Goal: Task Accomplishment & Management: Use online tool/utility

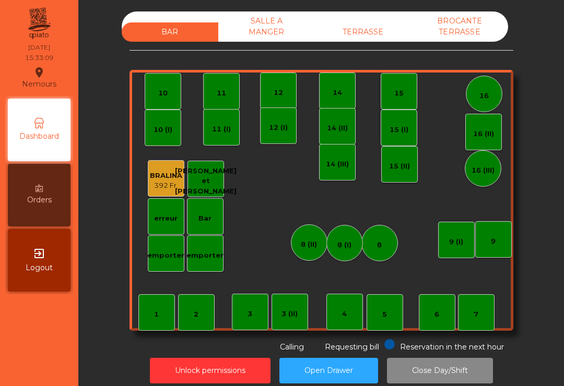
click at [376, 18] on div "BAR SALLE A MANGER TERRASSE BROCANTE TERRASSE" at bounding box center [315, 26] width 386 height 30
click at [362, 20] on div "BAR SALLE A MANGER TERRASSE BROCANTE TERRASSE" at bounding box center [315, 26] width 386 height 30
click at [365, 39] on div "TERRASSE" at bounding box center [363, 31] width 97 height 19
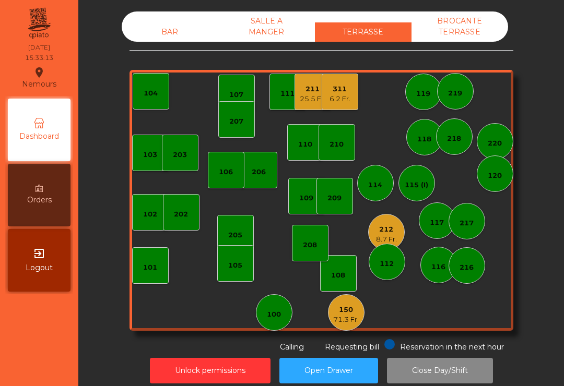
click at [304, 92] on div "211" at bounding box center [313, 89] width 26 height 10
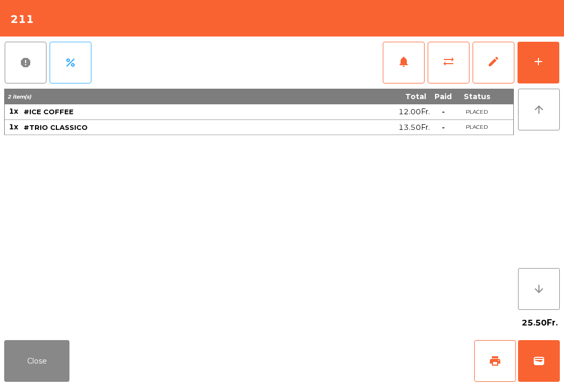
click at [481, 360] on button "print" at bounding box center [495, 361] width 42 height 42
click at [557, 359] on button "wallet" at bounding box center [539, 361] width 42 height 42
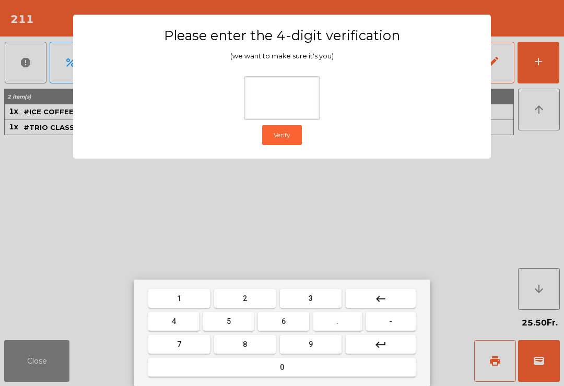
type input "*"
type input "****"
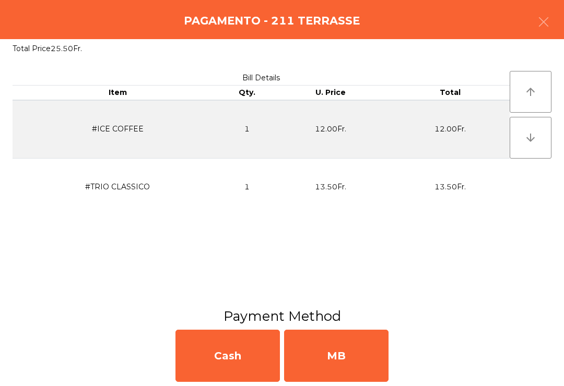
click at [376, 363] on div "MB" at bounding box center [336, 356] width 104 height 52
click at [373, 364] on div "No" at bounding box center [336, 356] width 104 height 52
click at [374, 362] on div "No" at bounding box center [336, 356] width 104 height 52
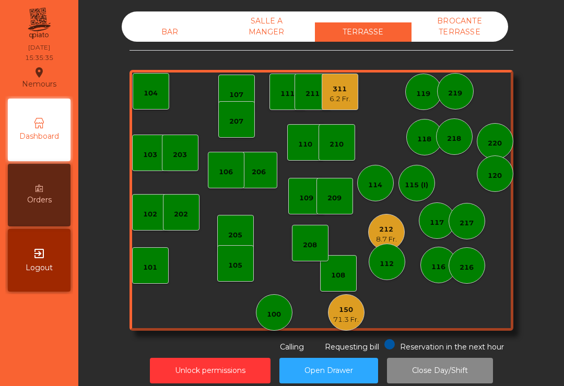
click at [339, 102] on div "6.2 Fr." at bounding box center [339, 99] width 21 height 10
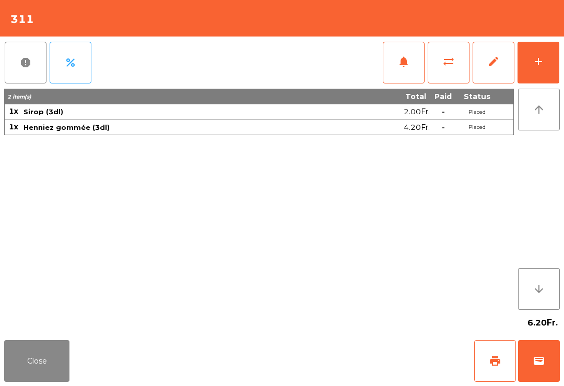
click at [504, 357] on button "print" at bounding box center [495, 361] width 42 height 42
click at [547, 381] on button "wallet" at bounding box center [539, 361] width 42 height 42
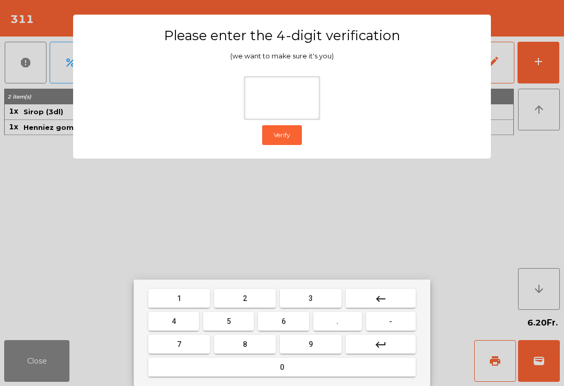
type input "*"
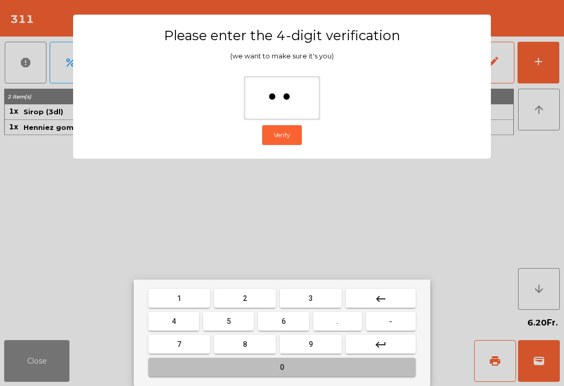
type input "***"
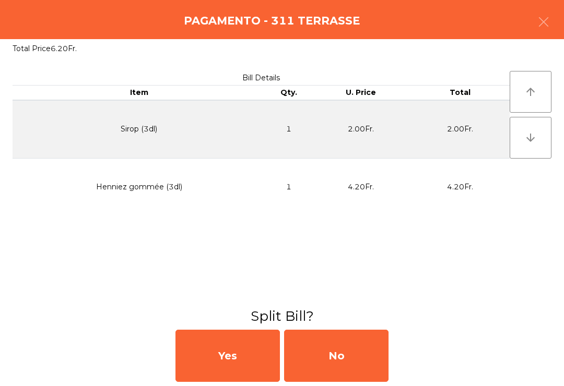
click at [340, 374] on div "No" at bounding box center [336, 356] width 104 height 52
click at [340, 373] on div "MB" at bounding box center [336, 356] width 104 height 52
click at [349, 375] on div "No" at bounding box center [336, 356] width 104 height 52
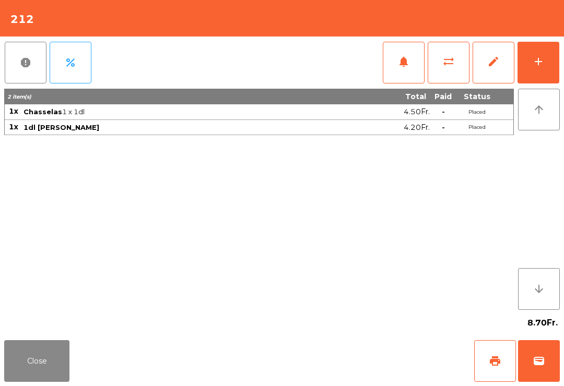
click at [549, 360] on button "wallet" at bounding box center [539, 361] width 42 height 42
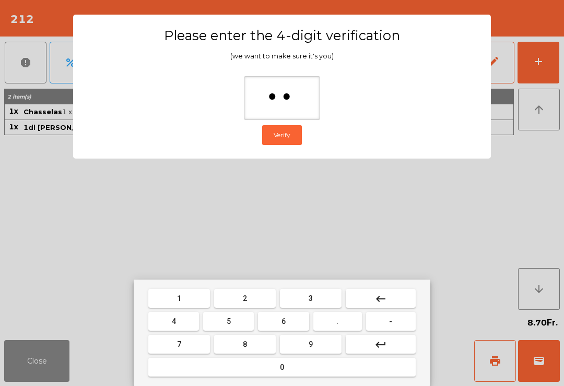
type input "***"
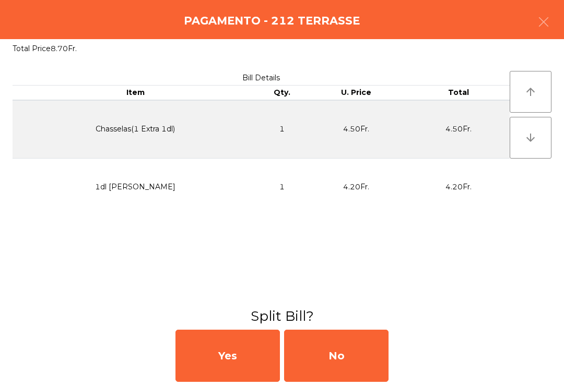
click at [380, 377] on div "No" at bounding box center [336, 356] width 104 height 52
click at [359, 367] on div "MB" at bounding box center [336, 356] width 104 height 52
click at [370, 365] on div "No" at bounding box center [336, 356] width 104 height 52
click at [368, 358] on button "Open Drawer" at bounding box center [328, 371] width 99 height 26
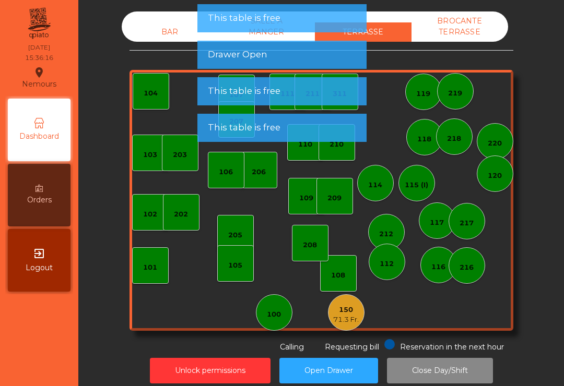
click at [349, 323] on div "71.3 Fr." at bounding box center [346, 320] width 26 height 10
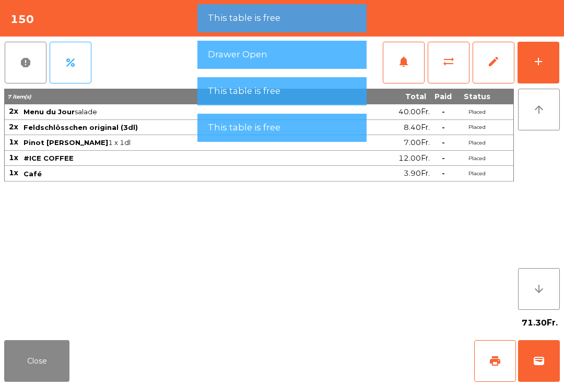
click at [519, 361] on button "wallet" at bounding box center [539, 361] width 42 height 42
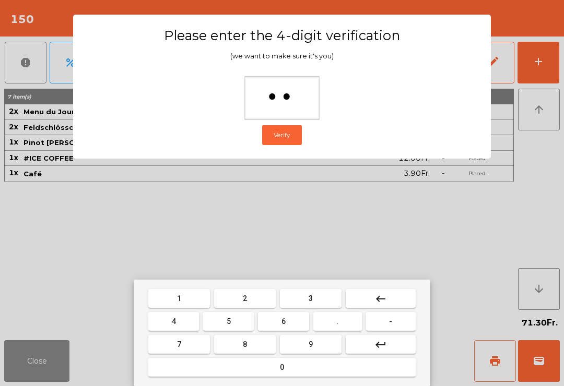
type input "***"
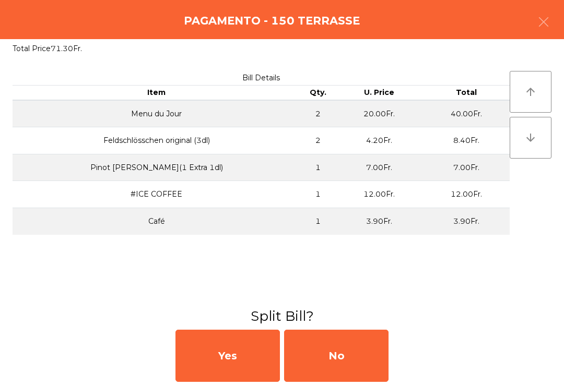
click at [329, 362] on div "No" at bounding box center [336, 356] width 104 height 52
click at [362, 357] on div "No" at bounding box center [336, 356] width 104 height 52
click at [370, 361] on div "No" at bounding box center [336, 356] width 104 height 52
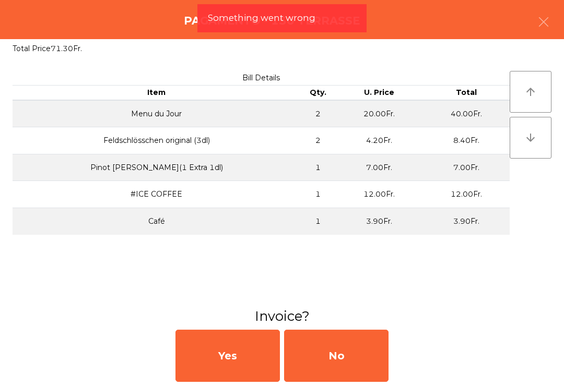
click at [389, 367] on button "Close Day/Shift" at bounding box center [440, 371] width 106 height 26
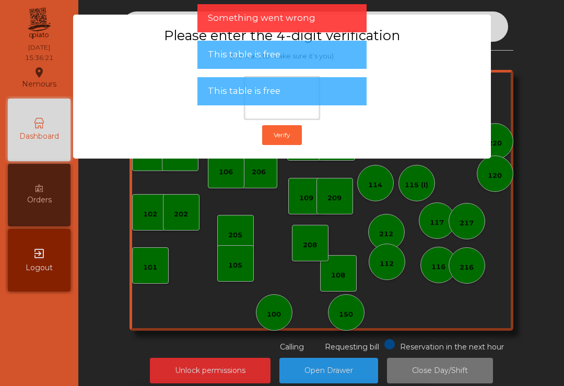
click at [520, 119] on ngb-modal-window "Please enter the 4-digit verification (we want to make sure it's you) Verify" at bounding box center [281, 193] width 535 height 386
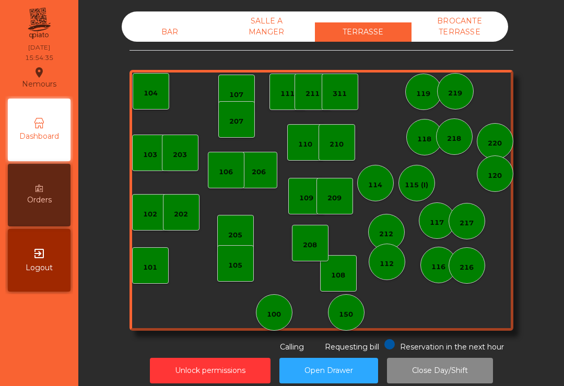
click at [355, 317] on div "150" at bounding box center [346, 312] width 37 height 37
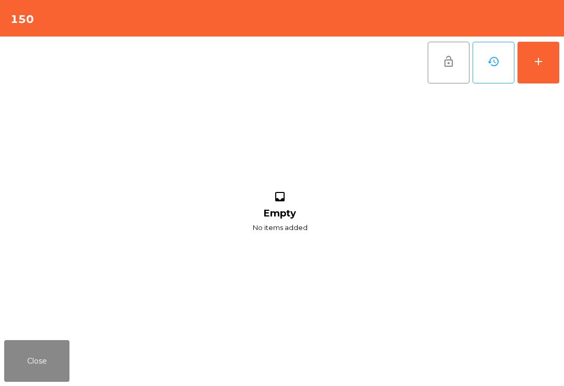
click at [547, 61] on button "add" at bounding box center [538, 63] width 42 height 42
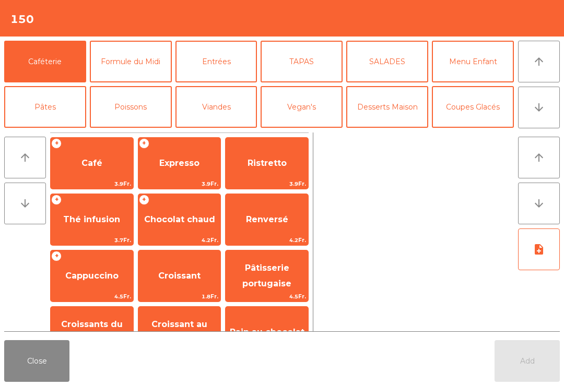
click at [531, 106] on button "arrow_downward" at bounding box center [539, 108] width 42 height 42
click at [44, 132] on button "Mineral" at bounding box center [45, 153] width 82 height 42
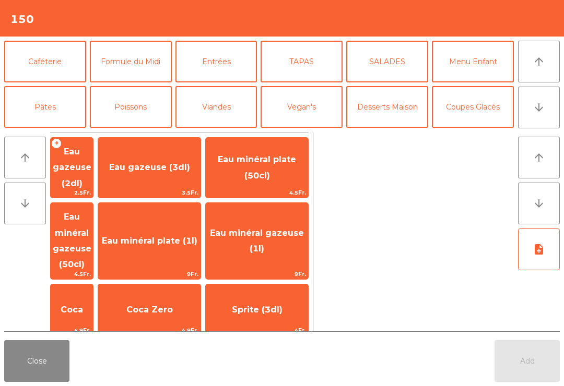
scroll to position [91, 0]
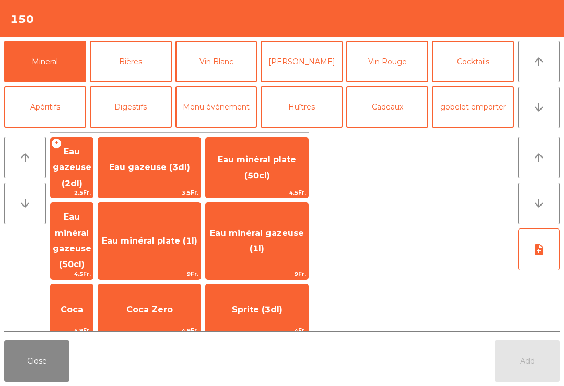
click at [91, 161] on span "Eau gazeuse (2dl)" at bounding box center [72, 168] width 39 height 42
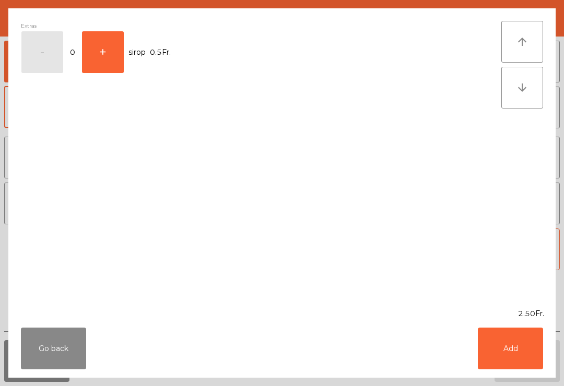
click at [496, 333] on button "Add" at bounding box center [509, 349] width 65 height 42
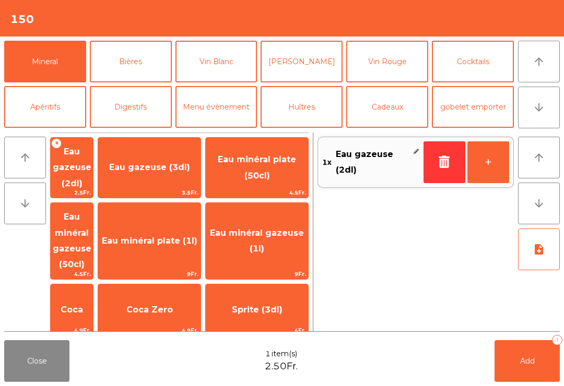
click at [144, 71] on button "Bières" at bounding box center [131, 62] width 82 height 42
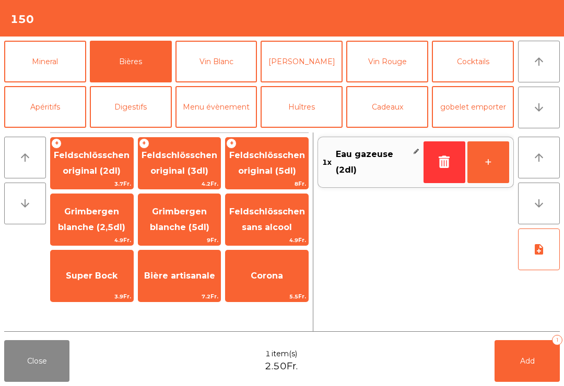
click at [184, 163] on span "Feldschlösschen original (3dl)" at bounding box center [179, 163] width 82 height 44
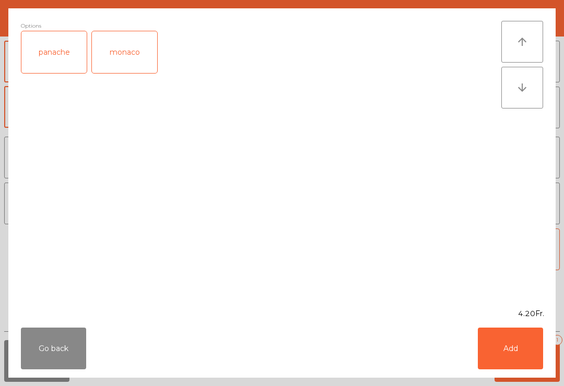
click at [521, 368] on button "Add" at bounding box center [509, 349] width 65 height 42
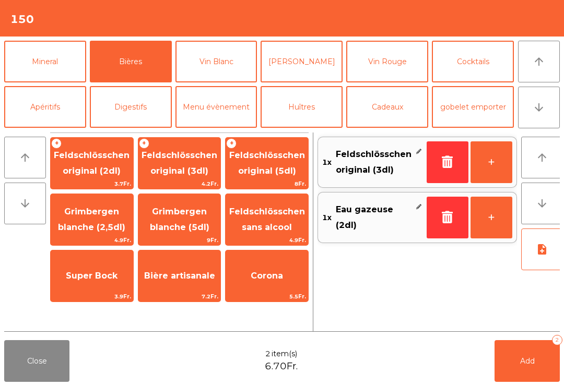
click at [534, 374] on button "Add 2" at bounding box center [526, 361] width 65 height 42
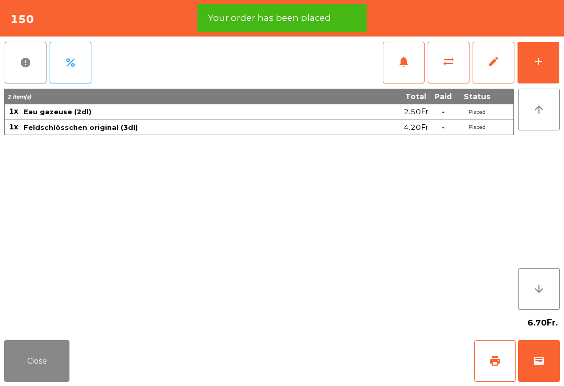
click at [503, 361] on button "print" at bounding box center [495, 361] width 42 height 42
